Goal: Information Seeking & Learning: Learn about a topic

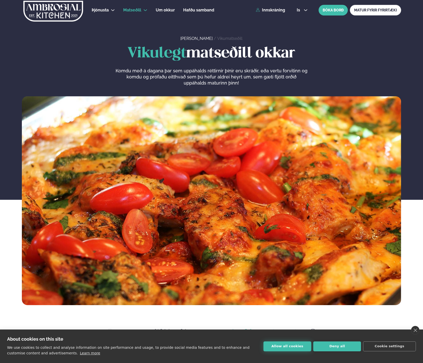
click at [291, 347] on button "Allow all cookies" at bounding box center [287, 346] width 48 height 10
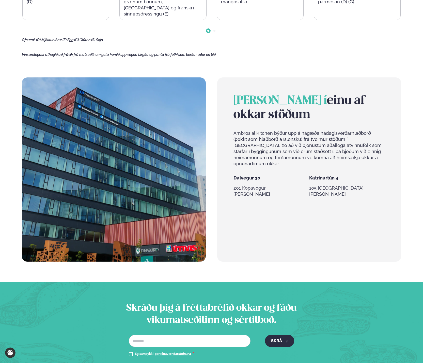
scroll to position [457, 0]
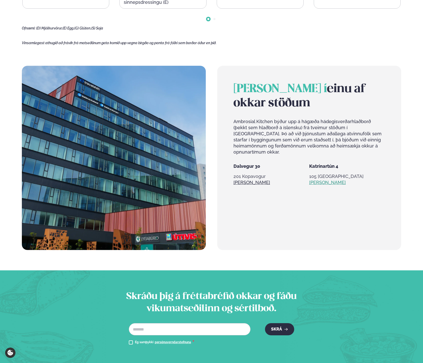
click at [319, 180] on link "[PERSON_NAME]" at bounding box center [327, 183] width 37 height 6
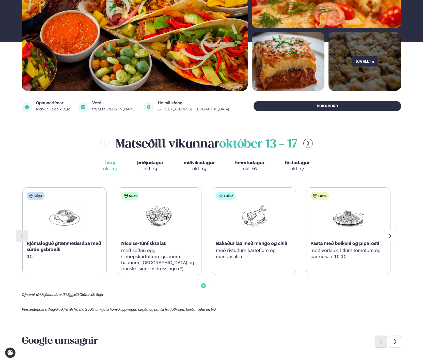
scroll to position [102, 0]
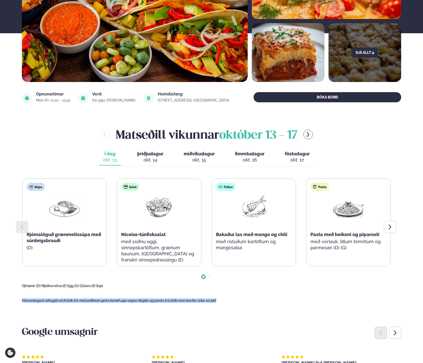
drag, startPoint x: 222, startPoint y: 298, endPoint x: 22, endPoint y: 308, distance: 200.6
click at [22, 308] on main "[PERSON_NAME] / Matseðill / Katrínartún 4 [PERSON_NAME] í [GEOGRAPHIC_DATA] - K…" at bounding box center [212, 326] width 410 height 856
click at [241, 301] on main "[PERSON_NAME] / Matseðill / Katrínartún 4 [PERSON_NAME] í [GEOGRAPHIC_DATA] - K…" at bounding box center [212, 326] width 410 height 856
click at [387, 230] on icon at bounding box center [390, 227] width 6 height 6
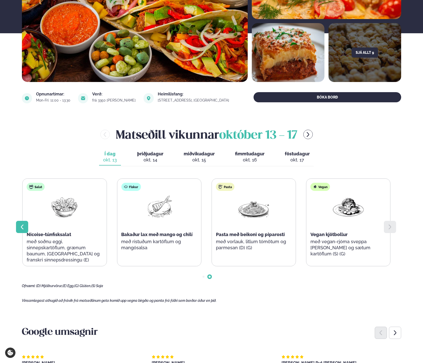
click at [22, 228] on icon at bounding box center [22, 227] width 3 height 5
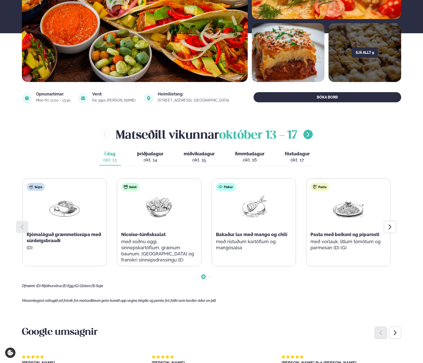
click at [310, 134] on icon "menu-btn-right" at bounding box center [308, 135] width 6 height 6
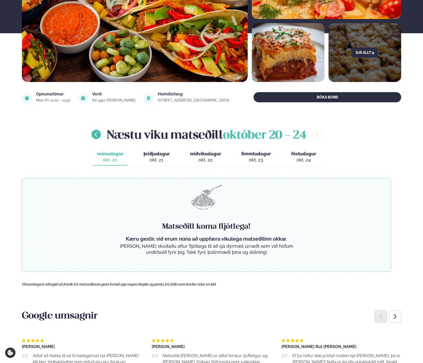
click at [95, 135] on icon "menu-btn-left" at bounding box center [96, 134] width 3 height 5
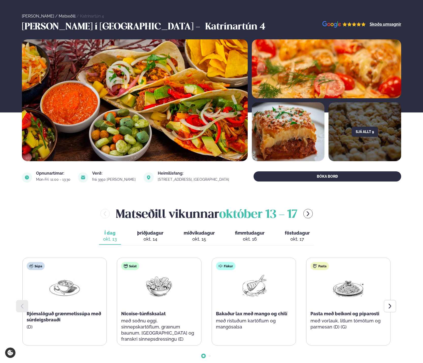
scroll to position [0, 0]
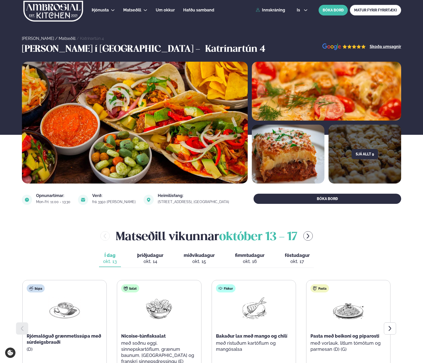
click at [59, 38] on link "Matseðill" at bounding box center [67, 38] width 17 height 5
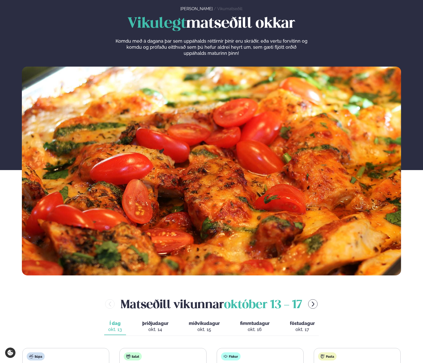
scroll to position [152, 0]
